Goal: Check status: Check status

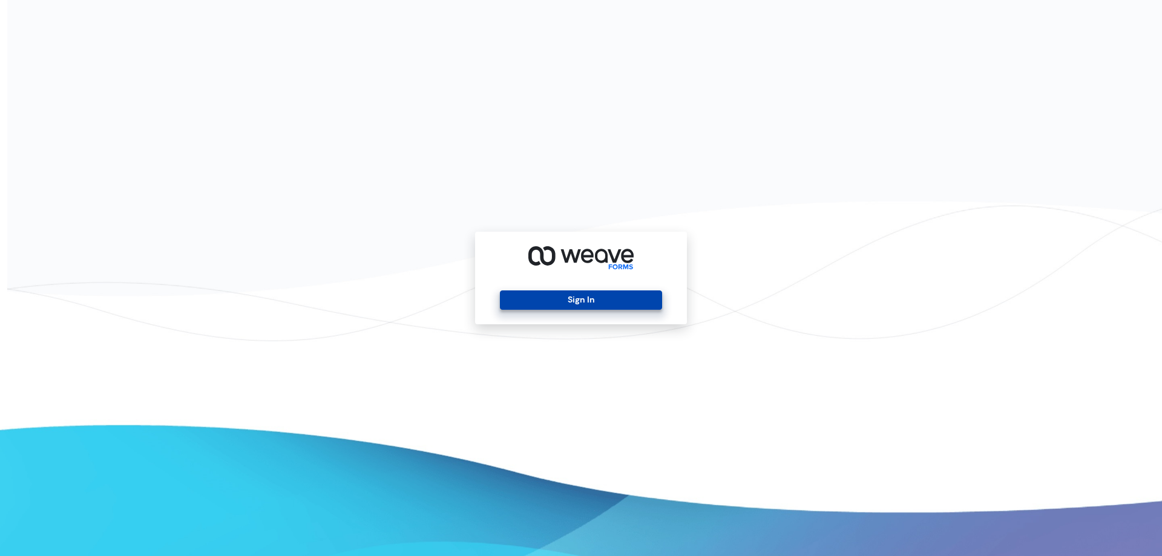
click at [586, 300] on button "Sign In" at bounding box center [581, 299] width 162 height 19
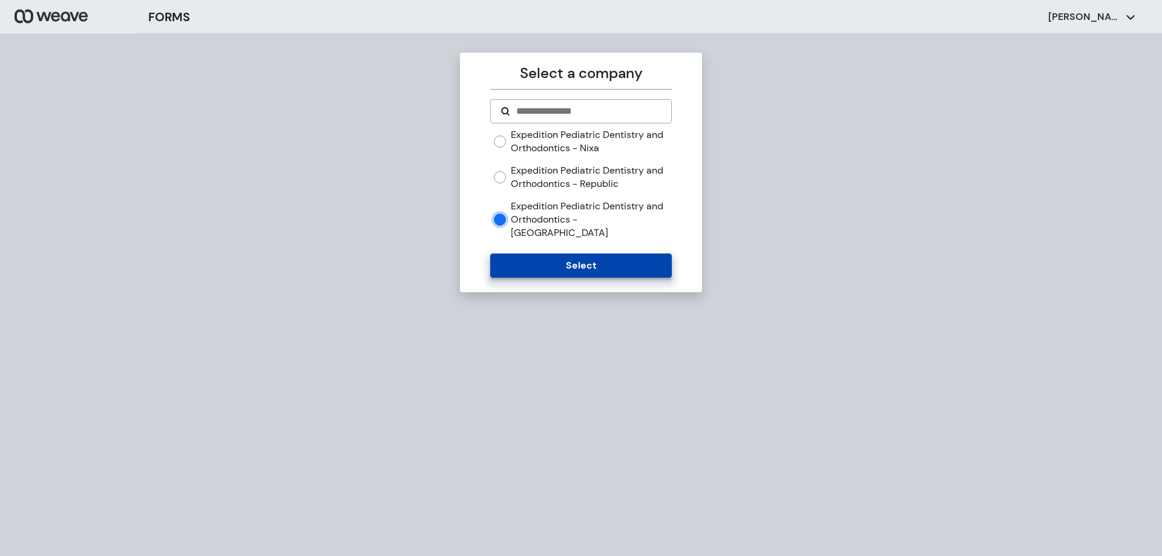
click at [551, 262] on button "Select" at bounding box center [580, 266] width 181 height 24
